Goal: Go to known website: Access a specific website the user already knows

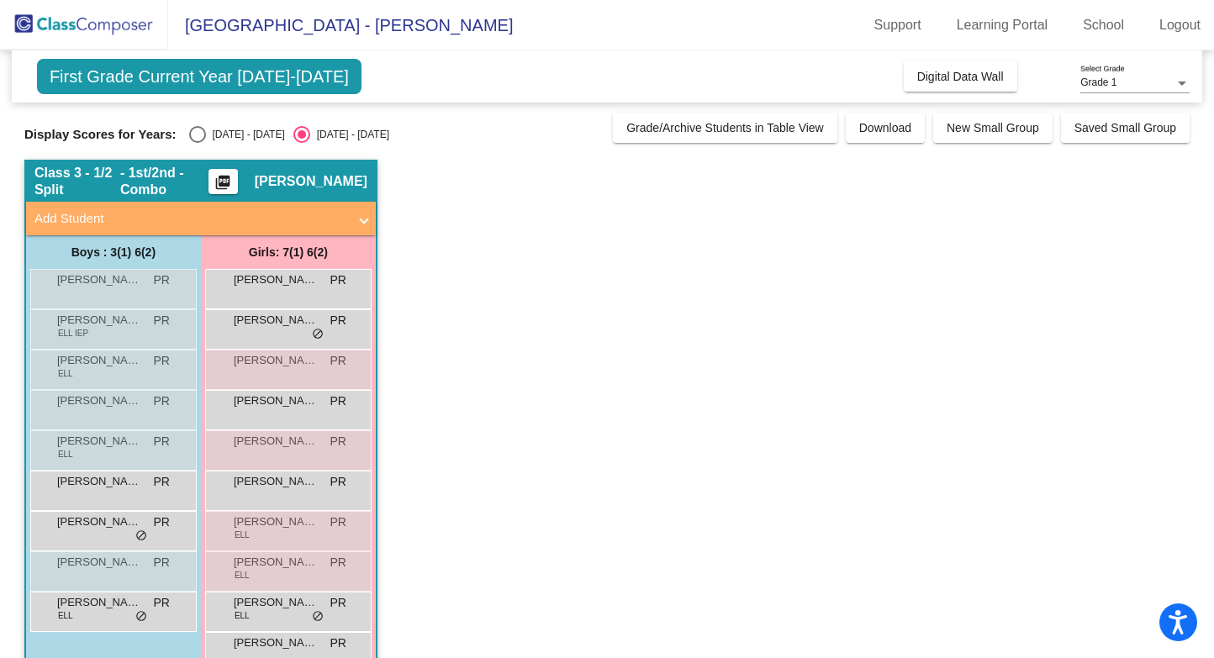
scroll to position [162, 0]
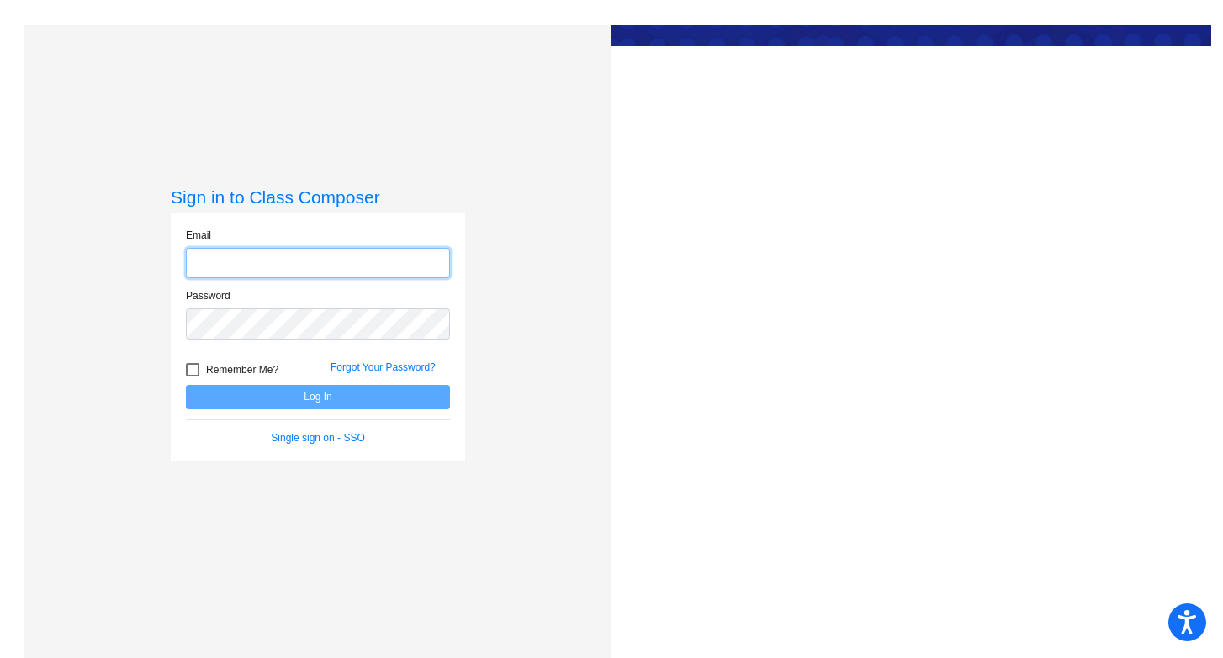
type input "[EMAIL_ADDRESS][DOMAIN_NAME]"
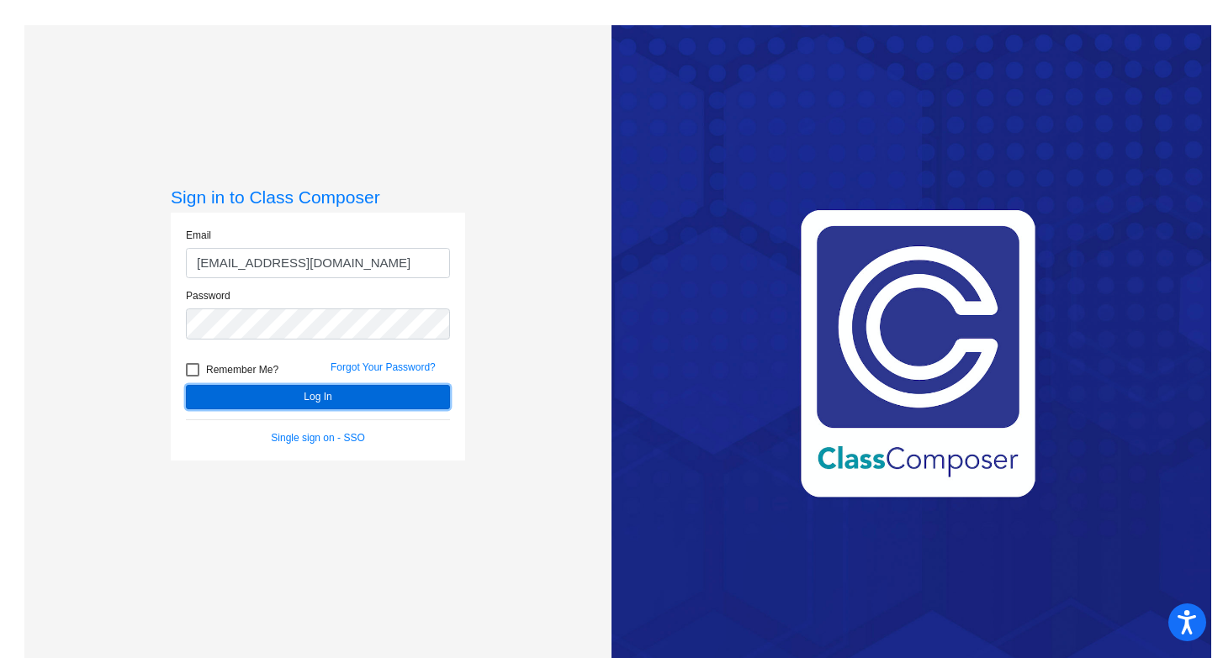
click at [266, 394] on button "Log In" at bounding box center [318, 397] width 264 height 24
